Goal: Task Accomplishment & Management: Manage account settings

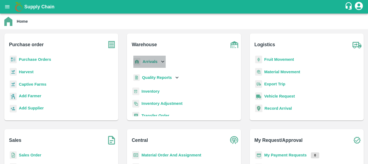
click at [147, 62] on b "Arrivals" at bounding box center [150, 61] width 15 height 4
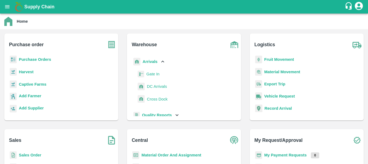
click at [152, 86] on span "DC Arrivals" at bounding box center [157, 86] width 20 height 6
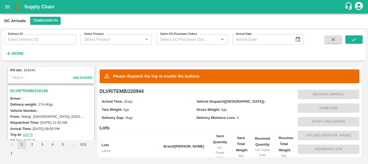
scroll to position [479, 0]
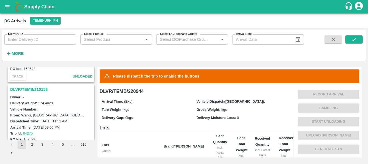
click at [35, 86] on h3 "DLVR/TEMB/210158" at bounding box center [51, 89] width 83 height 7
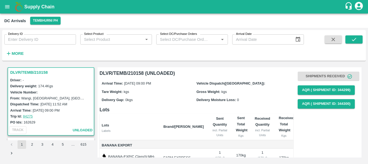
click at [24, 84] on label "Delivery weight:" at bounding box center [23, 86] width 27 height 4
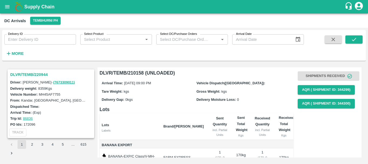
click at [38, 73] on h3 "DLVR/TEMB/220944" at bounding box center [51, 74] width 83 height 7
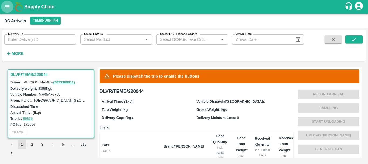
click at [9, 9] on icon "open drawer" at bounding box center [7, 7] width 6 height 6
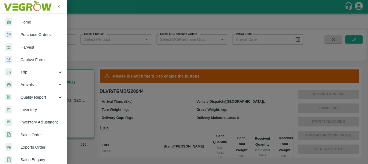
scroll to position [22, 0]
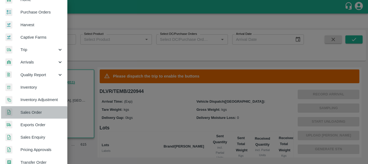
click at [34, 114] on span "Sales Order" at bounding box center [41, 112] width 43 height 6
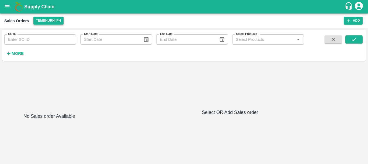
click at [45, 22] on button "Tembhurni PH" at bounding box center [48, 21] width 30 height 8
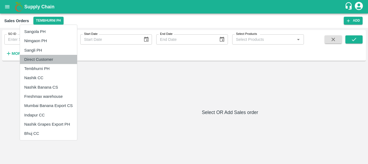
click at [46, 59] on li "Direct Customer" at bounding box center [48, 59] width 57 height 9
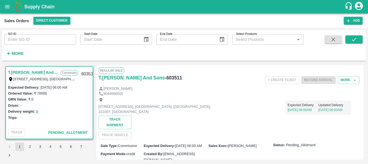
click at [171, 78] on h6 "- 603511" at bounding box center [173, 78] width 17 height 8
click at [215, 77] on div "+ Create Ticket Record Arrival More" at bounding box center [274, 80] width 176 height 12
click at [173, 79] on h6 "- 603511" at bounding box center [173, 78] width 17 height 8
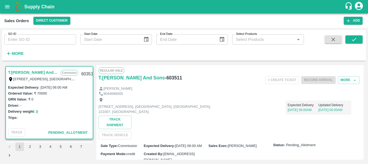
click at [205, 83] on div "+ Create Ticket Record Arrival More" at bounding box center [274, 80] width 176 height 12
click at [239, 81] on div "+ Create Ticket Record Arrival More" at bounding box center [274, 80] width 176 height 12
click at [7, 5] on icon "open drawer" at bounding box center [7, 7] width 6 height 6
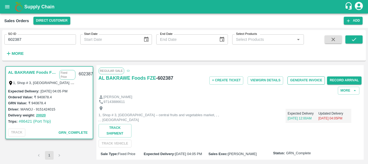
click at [301, 81] on button "Generate Invoice" at bounding box center [306, 80] width 37 height 8
click at [305, 80] on button "Generate Invoice" at bounding box center [306, 80] width 37 height 8
click at [301, 80] on button "Generate Invoice" at bounding box center [306, 80] width 37 height 8
click at [296, 78] on button "Generate Invoice" at bounding box center [306, 80] width 37 height 8
click at [9, 5] on icon "open drawer" at bounding box center [7, 7] width 6 height 6
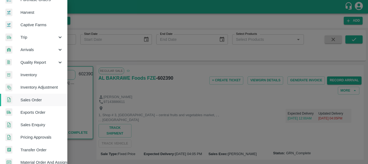
scroll to position [35, 0]
click at [35, 110] on span "Exports Order" at bounding box center [41, 112] width 43 height 6
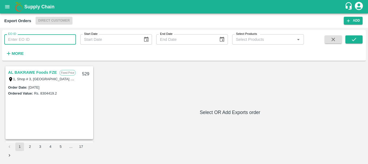
click at [39, 43] on input "EO ID" at bounding box center [40, 39] width 72 height 10
type input "514"
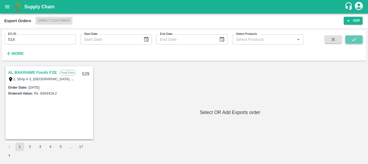
click at [357, 38] on icon "submit" at bounding box center [354, 39] width 6 height 6
click at [24, 71] on link "AL BAKRAWE Foods FZE" at bounding box center [32, 72] width 49 height 7
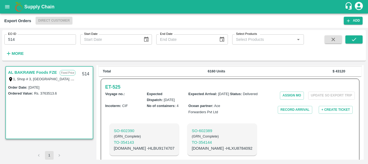
scroll to position [143, 0]
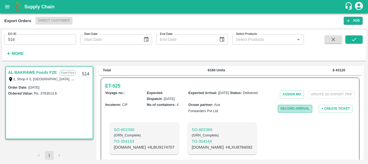
click at [287, 105] on button "Record Arrival" at bounding box center [295, 109] width 35 height 8
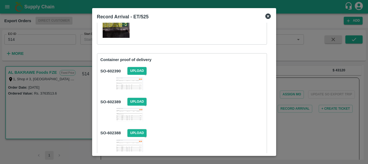
scroll to position [81, 0]
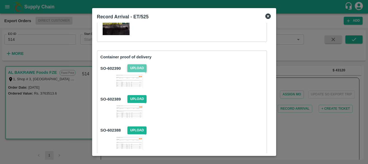
click at [130, 64] on span "Upload" at bounding box center [137, 68] width 19 height 8
click at [0, 0] on input "Upload" at bounding box center [0, 0] width 0 height 0
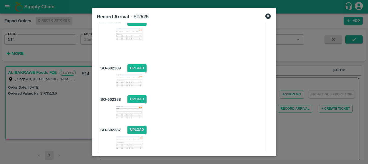
scroll to position [127, 0]
click at [137, 67] on span "Upload" at bounding box center [137, 68] width 19 height 8
click at [0, 0] on input "Upload" at bounding box center [0, 0] width 0 height 0
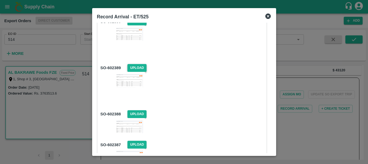
scroll to position [165, 0]
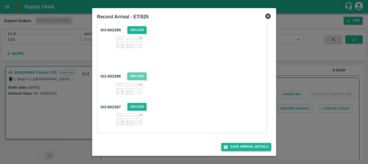
click at [137, 75] on span "Upload" at bounding box center [137, 76] width 19 height 8
click at [0, 0] on input "Upload" at bounding box center [0, 0] width 0 height 0
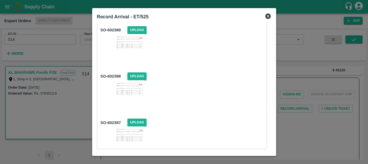
scroll to position [181, 0]
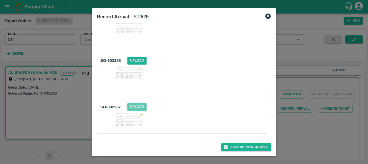
click at [138, 105] on span "Upload" at bounding box center [137, 107] width 19 height 8
click at [0, 0] on input "Upload" at bounding box center [0, 0] width 0 height 0
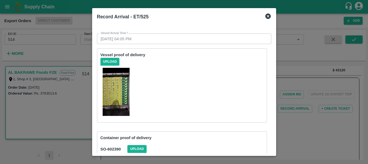
scroll to position [196, 0]
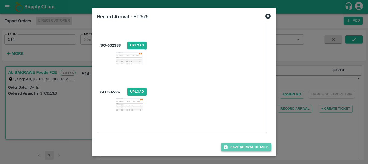
click at [243, 149] on button "Save Arrival Details" at bounding box center [246, 147] width 50 height 8
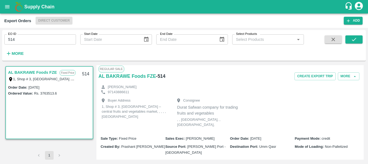
scroll to position [0, 0]
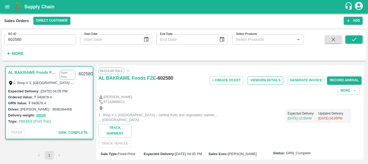
scroll to position [0, 0]
click at [295, 82] on button "Generate Invoice" at bounding box center [306, 80] width 37 height 8
click at [304, 78] on button "Generate Invoice" at bounding box center [306, 80] width 37 height 8
click at [297, 82] on button "Generate Invoice" at bounding box center [306, 80] width 37 height 8
click at [8, 8] on icon "open drawer" at bounding box center [7, 7] width 6 height 6
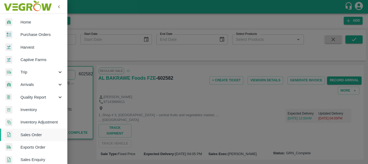
scroll to position [41, 0]
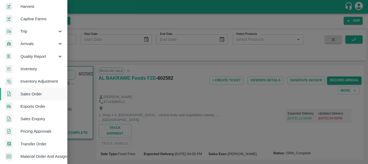
click at [33, 106] on span "Exports Order" at bounding box center [41, 106] width 43 height 6
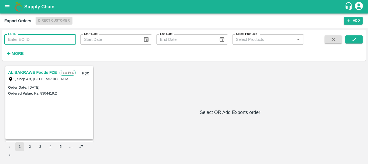
click at [49, 39] on input "EO ID" at bounding box center [40, 39] width 72 height 10
type input "517"
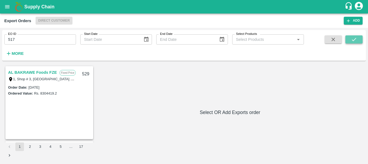
click at [349, 40] on button "submit" at bounding box center [354, 39] width 17 height 8
click at [28, 72] on link "AL BAKRAWE Foods FZE" at bounding box center [32, 72] width 49 height 7
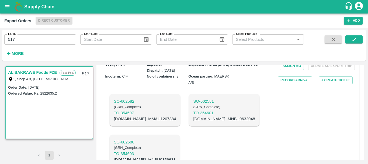
scroll to position [186, 0]
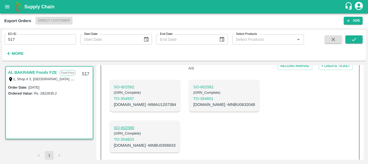
click at [132, 125] on p "SO- 602580" at bounding box center [145, 128] width 62 height 6
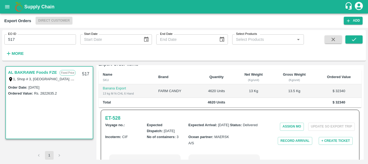
scroll to position [111, 0]
click at [282, 137] on button "Record Arrival" at bounding box center [295, 141] width 35 height 8
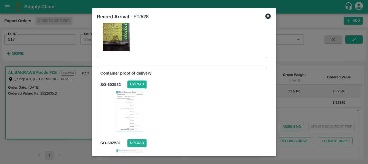
scroll to position [65, 0]
click at [132, 81] on span "Upload" at bounding box center [137, 84] width 19 height 8
click at [0, 0] on input "Upload" at bounding box center [0, 0] width 0 height 0
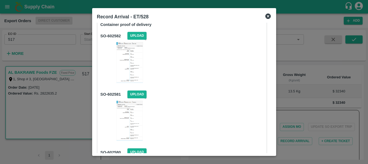
scroll to position [118, 0]
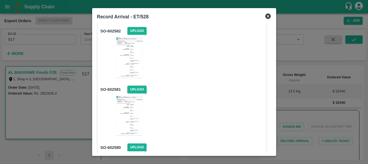
click at [137, 90] on span "Upload" at bounding box center [137, 89] width 19 height 8
click at [0, 0] on input "Upload" at bounding box center [0, 0] width 0 height 0
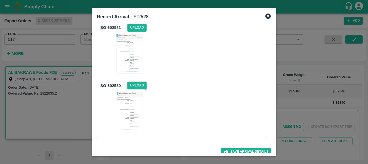
scroll to position [183, 0]
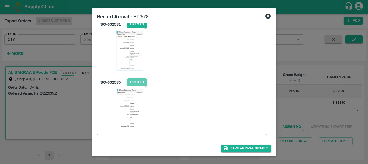
click at [139, 82] on span "Upload" at bounding box center [137, 82] width 19 height 8
click at [0, 0] on input "Upload" at bounding box center [0, 0] width 0 height 0
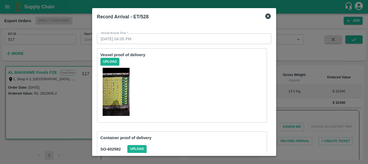
scroll to position [184, 0]
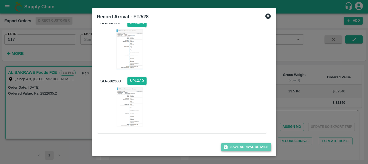
click at [241, 144] on button "Save Arrival Details" at bounding box center [246, 147] width 50 height 8
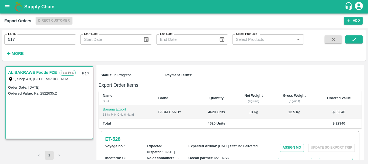
scroll to position [0, 0]
